Goal: Task Accomplishment & Management: Use online tool/utility

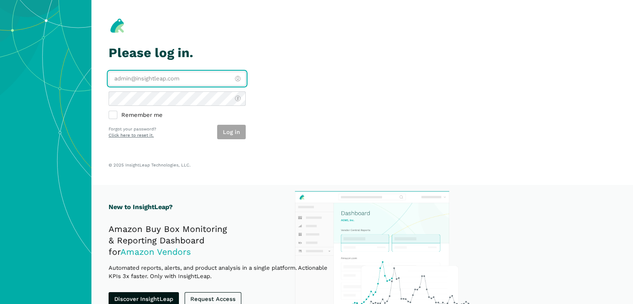
type input "[PERSON_NAME][EMAIL_ADDRESS][DOMAIN_NAME]"
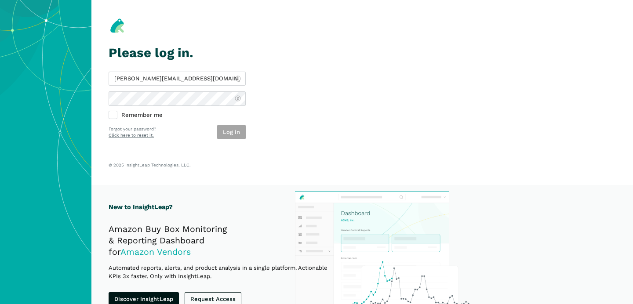
click at [238, 138] on div "Log in" at bounding box center [231, 132] width 29 height 15
click at [238, 138] on button "Log in" at bounding box center [231, 132] width 29 height 15
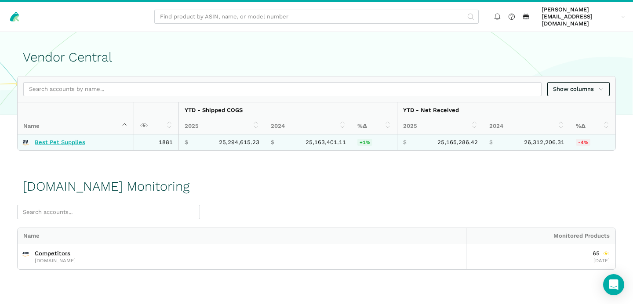
click at [75, 139] on link "Best Pet Supplies" at bounding box center [60, 142] width 51 height 7
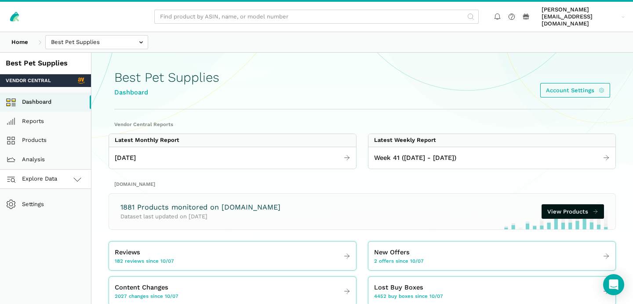
click at [66, 176] on link "Explore Data" at bounding box center [45, 179] width 91 height 19
click at [56, 210] on link "[DOMAIN_NAME]" at bounding box center [45, 217] width 91 height 19
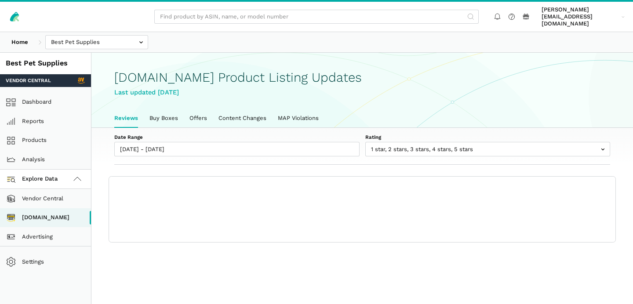
scroll to position [3, 0]
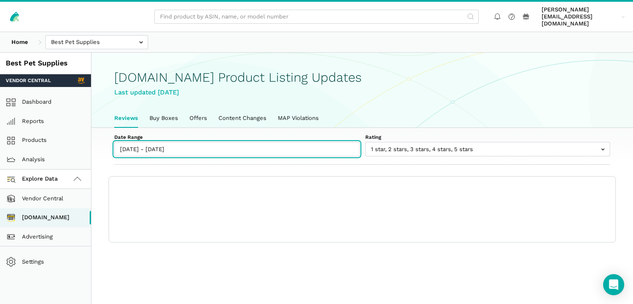
click at [149, 142] on input "10/07/2025 - 10/13/2025" at bounding box center [236, 149] width 245 height 15
type input "10/07/2025"
type input "10/13/2025"
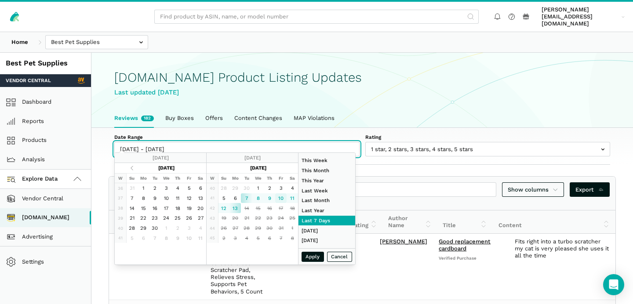
type input "10/10/2025"
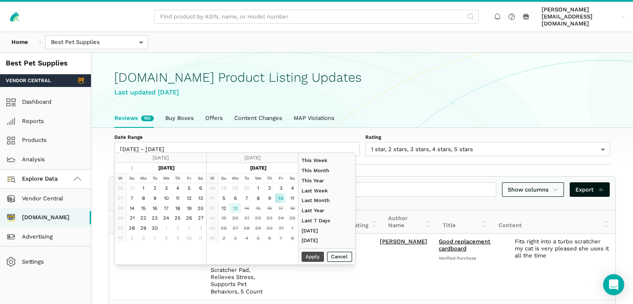
type input "10/13/2025"
type input "08/01/2025"
type input "08/31/2025"
type input "10/10/2025"
type input "10/13/2025"
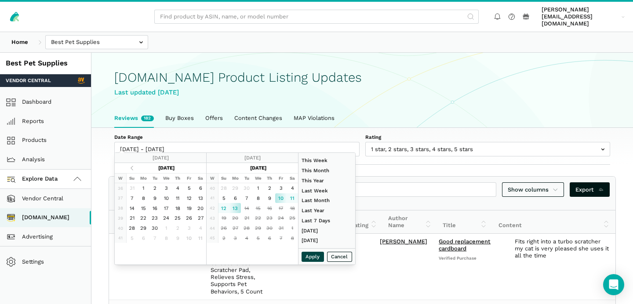
click at [311, 256] on button "Apply" at bounding box center [313, 257] width 23 height 10
type input "10/10/2025 - 10/13/2025"
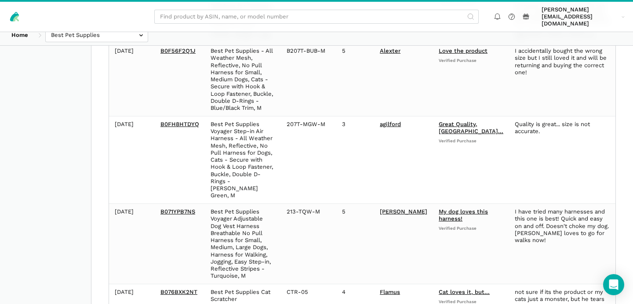
scroll to position [0, 0]
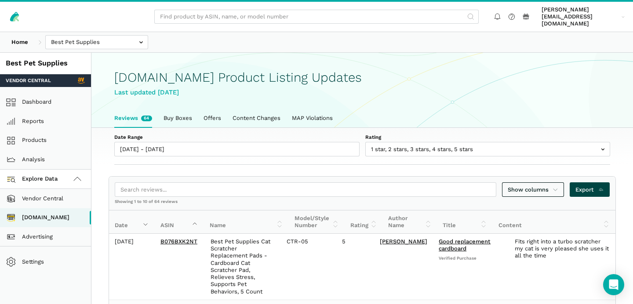
click at [589, 186] on span "Export" at bounding box center [590, 190] width 29 height 9
